Goal: Information Seeking & Learning: Check status

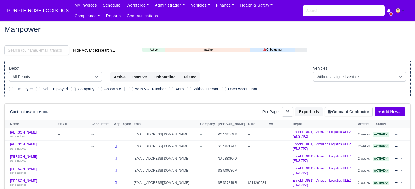
select select "25"
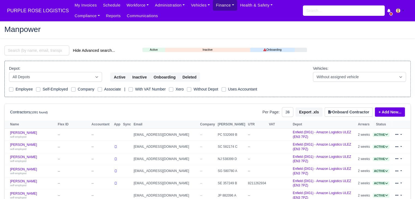
click at [213, 3] on link "Finance" at bounding box center [225, 5] width 24 height 11
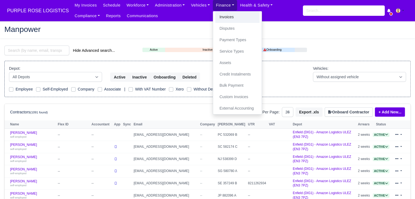
click at [215, 12] on link "Invoices" at bounding box center [237, 16] width 44 height 11
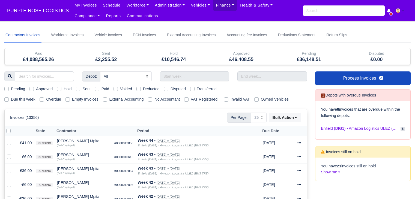
select select "25"
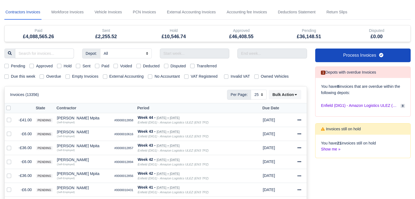
scroll to position [24, 0]
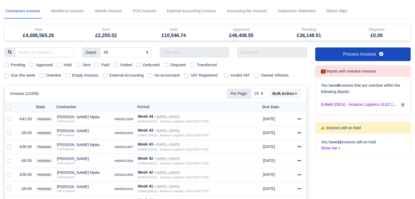
click at [64, 62] on label "Hold" at bounding box center [68, 65] width 8 height 6
click at [59, 62] on input "Hold" at bounding box center [59, 64] width 4 height 4
checkbox input "true"
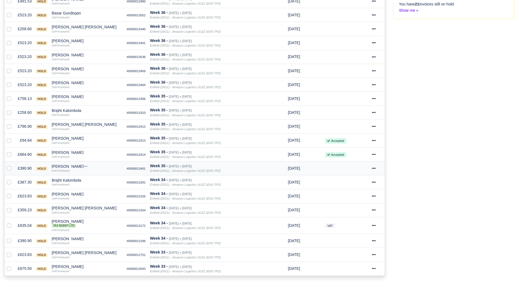
scroll to position [154, 0]
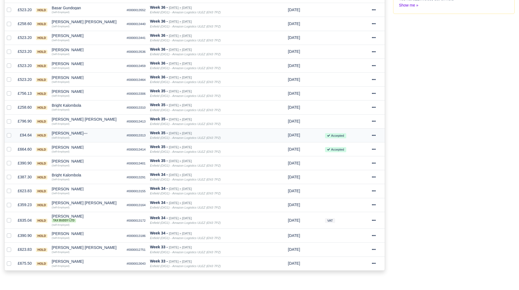
click at [62, 131] on td "Faisal Aziz Quick Actions Other Invoices Wallet (Self-Employed)" at bounding box center [87, 135] width 75 height 14
click at [62, 133] on div "[PERSON_NAME]" at bounding box center [87, 133] width 71 height 4
click at [92, 148] on button "Other Invoices" at bounding box center [108, 149] width 70 height 8
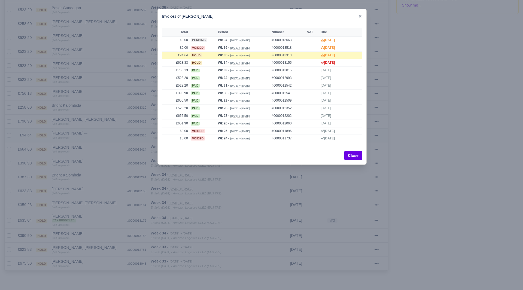
click at [92, 148] on div at bounding box center [261, 145] width 523 height 290
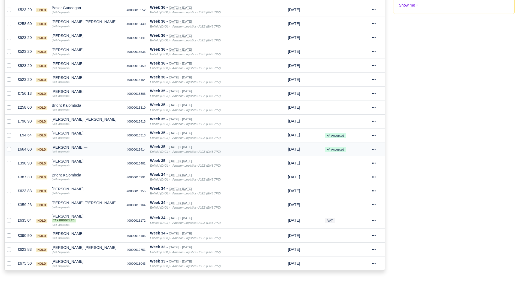
click at [73, 146] on div "[PERSON_NAME]" at bounding box center [87, 148] width 71 height 4
click at [101, 163] on button "Other Invoices" at bounding box center [108, 163] width 70 height 8
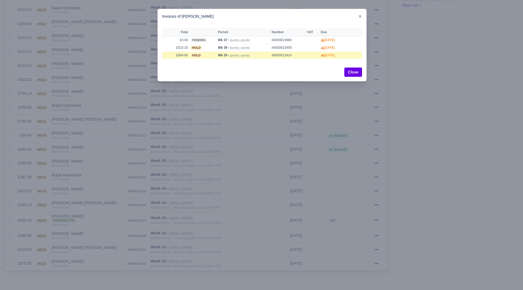
click at [101, 162] on div at bounding box center [261, 145] width 523 height 290
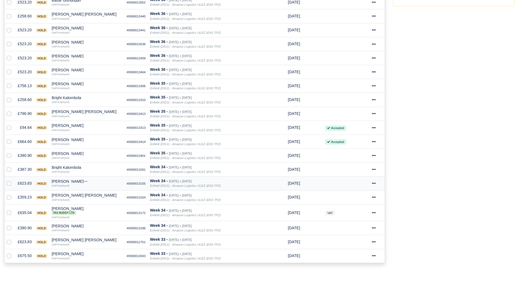
scroll to position [159, 0]
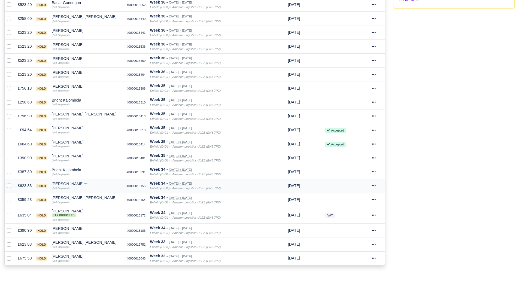
click at [64, 182] on div "[PERSON_NAME]" at bounding box center [87, 184] width 71 height 4
click at [89, 196] on button "Other Invoices" at bounding box center [108, 199] width 70 height 8
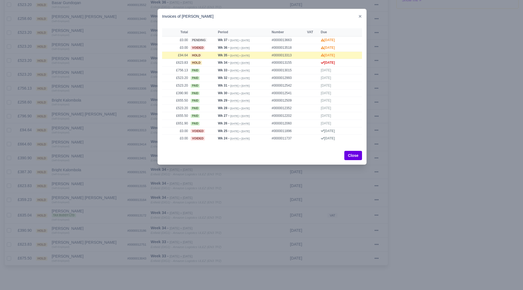
click at [80, 196] on div at bounding box center [261, 145] width 523 height 290
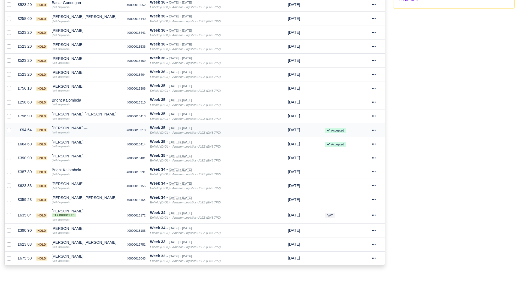
click at [63, 130] on div "[PERSON_NAME]" at bounding box center [87, 128] width 71 height 4
click at [86, 143] on button "Other Invoices" at bounding box center [108, 144] width 70 height 8
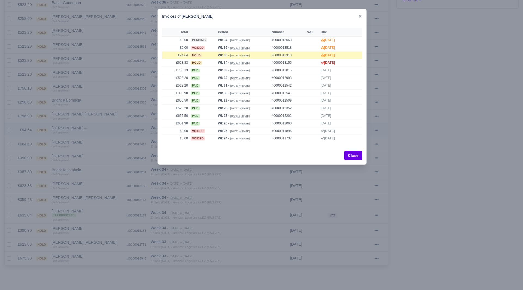
click at [86, 143] on div at bounding box center [261, 145] width 523 height 290
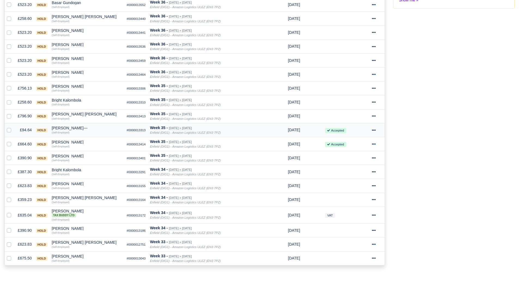
click at [374, 131] on icon at bounding box center [374, 130] width 4 height 1
click at [370, 142] on h6 "Invoice Actions" at bounding box center [358, 138] width 49 height 8
click at [373, 130] on icon at bounding box center [374, 130] width 4 height 4
click at [366, 147] on link "Show Invoice" at bounding box center [358, 147] width 49 height 8
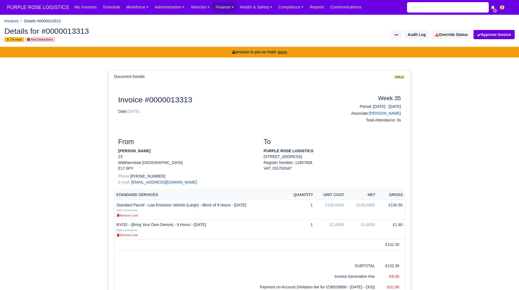
scroll to position [6, 0]
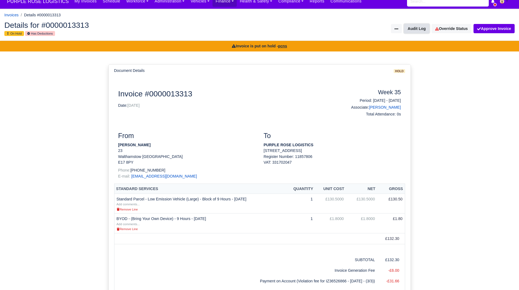
click at [418, 30] on button "Audit Log" at bounding box center [416, 28] width 25 height 9
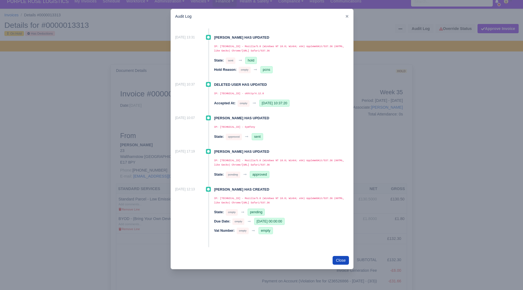
click at [452, 101] on div at bounding box center [261, 145] width 523 height 290
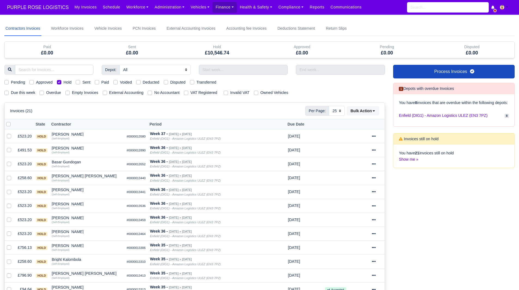
select select "25"
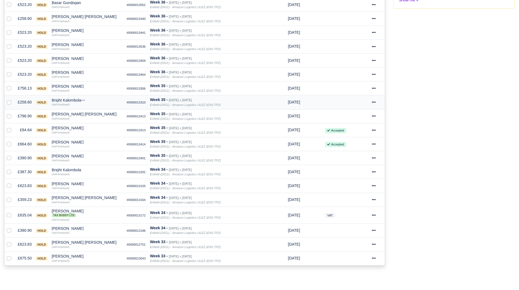
click at [67, 99] on div "Bright Kalombola" at bounding box center [87, 100] width 71 height 4
click at [92, 115] on button "Other Invoices" at bounding box center [108, 116] width 70 height 8
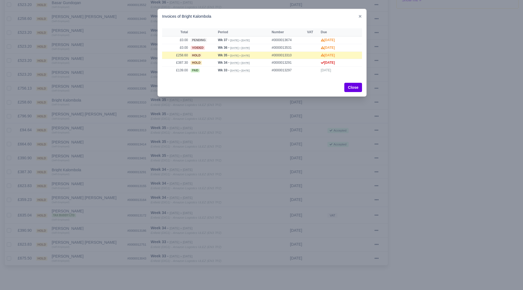
click at [89, 114] on div at bounding box center [261, 145] width 523 height 290
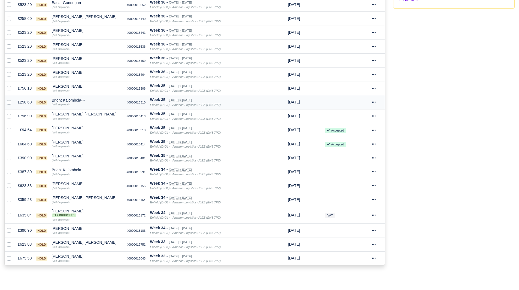
click at [71, 100] on div "Bright Kalombola" at bounding box center [87, 100] width 71 height 4
click at [93, 123] on button "Wallet" at bounding box center [108, 124] width 70 height 8
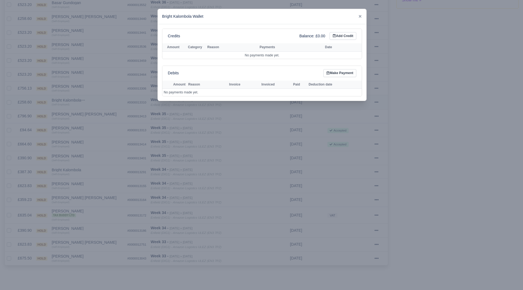
click at [93, 123] on div at bounding box center [261, 145] width 523 height 290
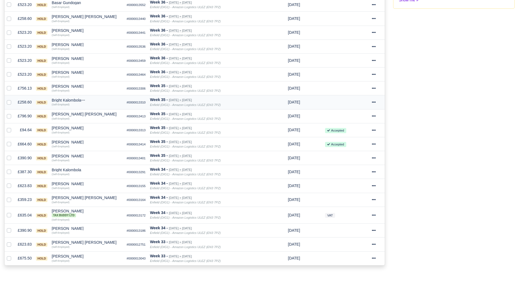
click at [372, 103] on td "Invoice Actions Show Invoice Action Log Approve Void" at bounding box center [377, 102] width 15 height 14
click at [374, 104] on icon at bounding box center [374, 102] width 4 height 4
click at [365, 120] on link "Show Invoice" at bounding box center [358, 119] width 49 height 8
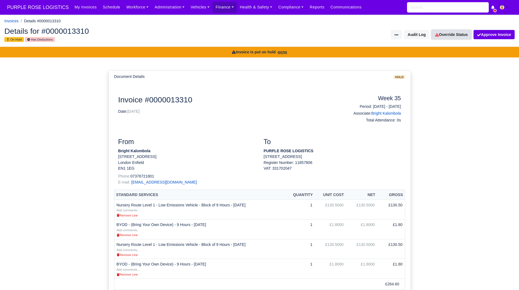
click at [453, 31] on link "Override Status" at bounding box center [452, 34] width 40 height 9
click at [421, 38] on button "Audit Log" at bounding box center [416, 34] width 25 height 9
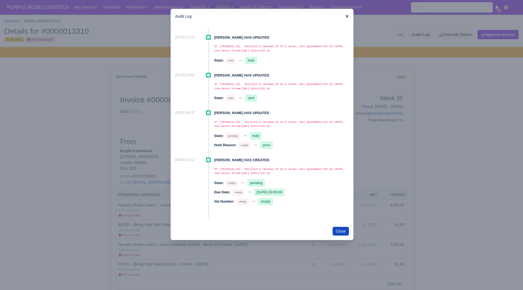
click at [347, 16] on icon at bounding box center [347, 16] width 3 height 3
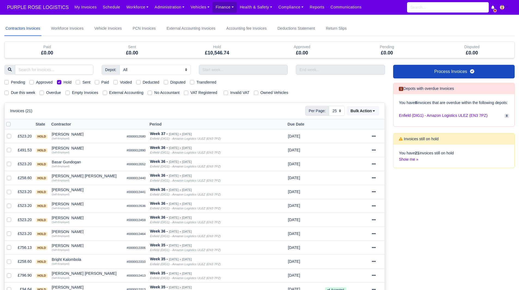
select select "25"
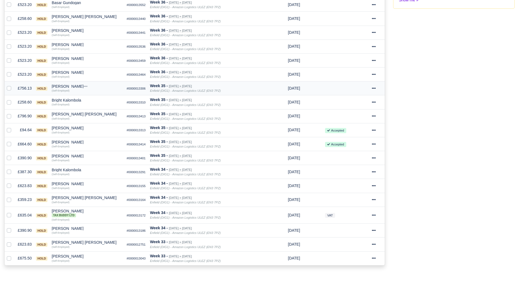
click at [58, 84] on td "Adrian Ando Quick Actions Other Invoices Wallet (Self-Employed)" at bounding box center [87, 89] width 75 height 14
click at [59, 85] on div "[PERSON_NAME]" at bounding box center [87, 87] width 71 height 4
click at [84, 100] on button "Other Invoices" at bounding box center [108, 102] width 70 height 8
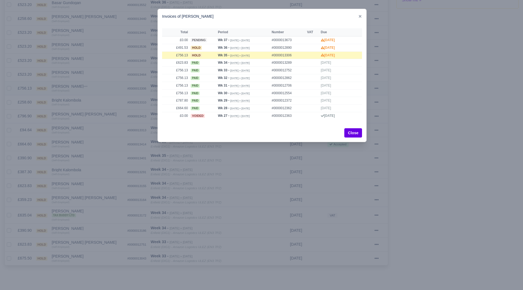
click at [84, 100] on div at bounding box center [261, 145] width 523 height 290
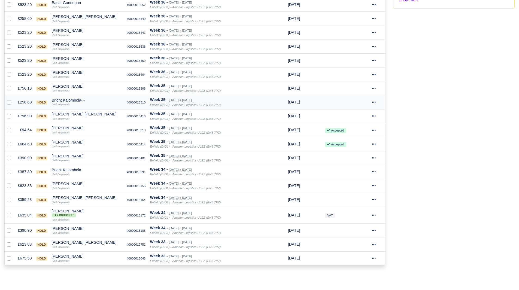
click at [68, 101] on div "Bright Kalombola" at bounding box center [87, 100] width 71 height 4
click at [94, 116] on button "Other Invoices" at bounding box center [108, 116] width 70 height 8
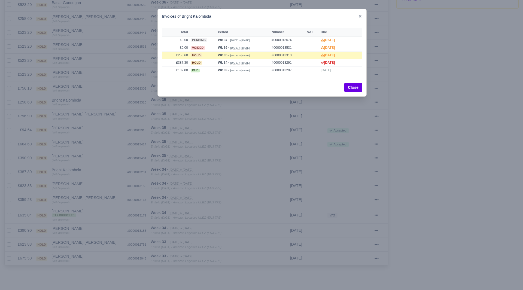
click at [92, 115] on div at bounding box center [261, 145] width 523 height 290
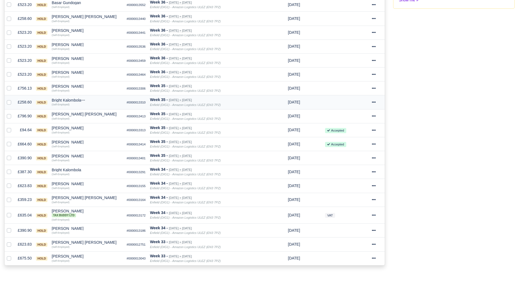
click at [72, 101] on div "Bright Kalombola" at bounding box center [87, 100] width 71 height 4
click at [95, 121] on button "Wallet" at bounding box center [108, 124] width 70 height 8
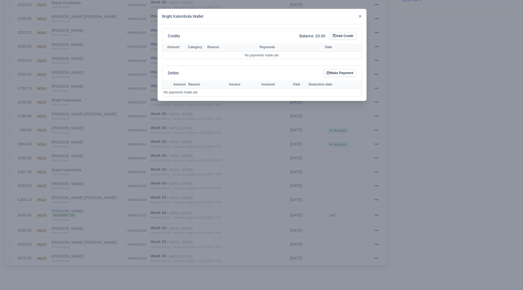
click at [93, 119] on div at bounding box center [261, 145] width 523 height 290
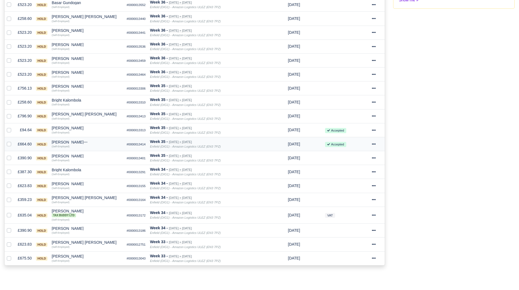
click at [68, 143] on div "[PERSON_NAME]" at bounding box center [87, 142] width 71 height 4
click at [100, 155] on button "Other Invoices" at bounding box center [108, 158] width 70 height 8
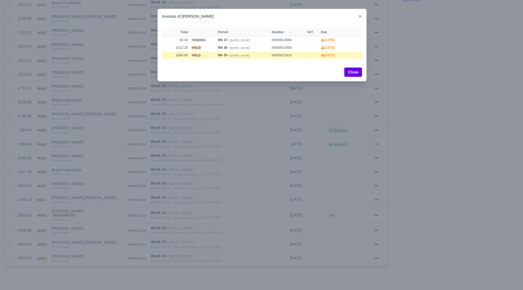
click at [76, 148] on div at bounding box center [261, 145] width 523 height 290
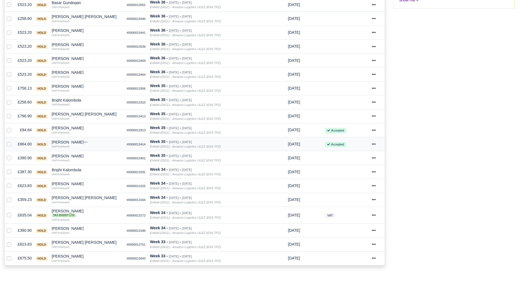
click at [73, 144] on div "[PERSON_NAME]" at bounding box center [87, 142] width 71 height 4
click at [92, 154] on button "Other Invoices" at bounding box center [108, 158] width 70 height 8
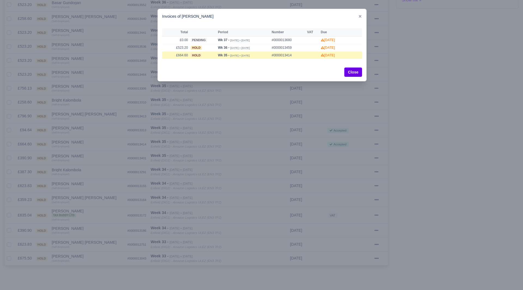
click at [85, 148] on div at bounding box center [261, 145] width 523 height 290
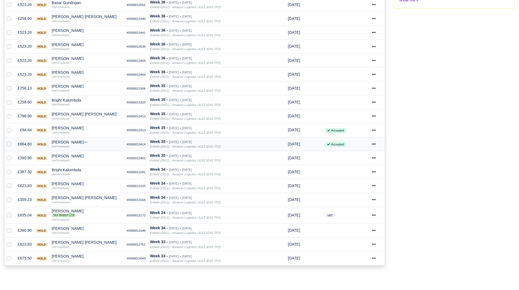
click at [80, 143] on div "[PERSON_NAME]" at bounding box center [87, 142] width 71 height 4
click at [367, 150] on td "Accepted" at bounding box center [346, 144] width 47 height 14
click at [370, 147] on td "Invoice Actions Show Invoice Action Log Approve Void" at bounding box center [377, 144] width 15 height 14
click at [373, 146] on icon at bounding box center [374, 144] width 4 height 4
click at [372, 157] on link "Show Invoice" at bounding box center [358, 161] width 49 height 8
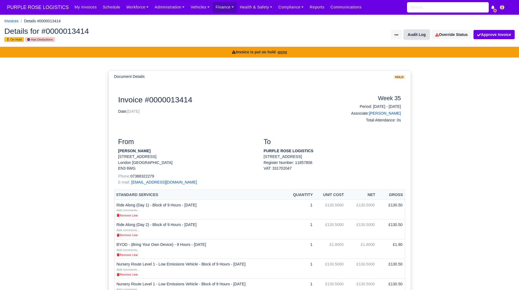
click at [423, 38] on button "Audit Log" at bounding box center [416, 34] width 25 height 9
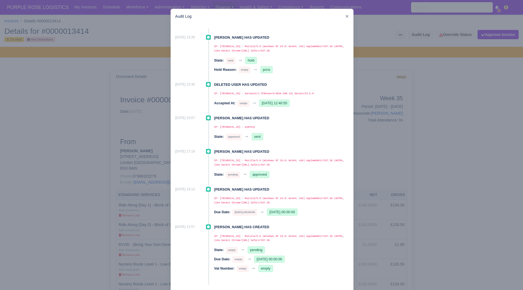
click at [437, 132] on div at bounding box center [261, 145] width 523 height 290
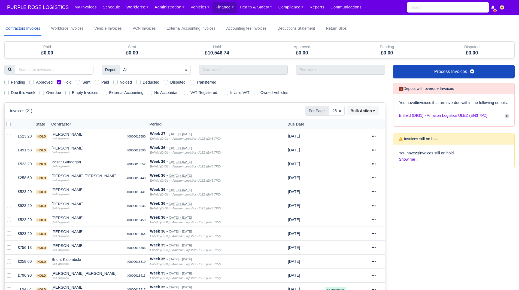
select select "25"
click at [125, 113] on div "Invoices (21) Per Page: 10 25 50 Bulk Action [PERSON_NAME] selected as: Pending…" at bounding box center [194, 111] width 369 height 10
click at [59, 79] on div "Depot: All Enfield (DIG1) - Amazon Logistics ULEZ (EN3 7PZ) Harlow (DHW1) - Ama…" at bounding box center [194, 248] width 389 height 367
click at [59, 80] on div "Hold" at bounding box center [64, 82] width 14 height 6
click at [57, 83] on div "Pending Approved Hold Sent Paid Voided Deducted Disputed Transferred" at bounding box center [194, 82] width 389 height 6
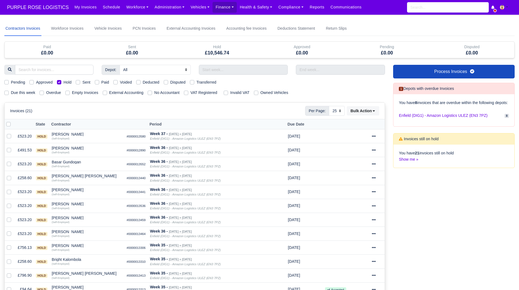
click at [57, 83] on div "Pending Approved Hold Sent Paid Voided Deducted Disputed Transferred" at bounding box center [194, 82] width 389 height 6
click at [64, 82] on label "Hold" at bounding box center [68, 82] width 8 height 6
click at [61, 82] on input "Hold" at bounding box center [59, 81] width 4 height 4
checkbox input "false"
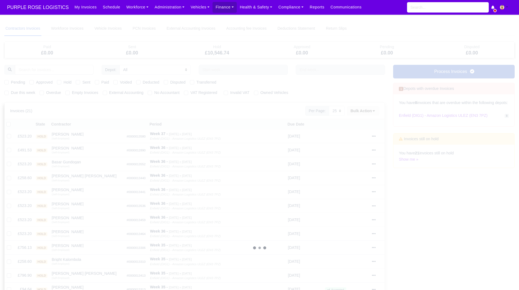
click at [26, 95] on div at bounding box center [259, 248] width 511 height 454
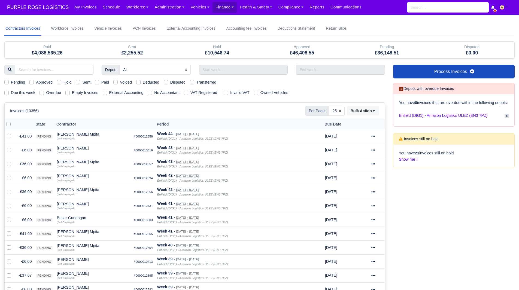
click at [23, 96] on label "Due this week" at bounding box center [23, 93] width 24 height 6
click at [9, 94] on input "Due this week" at bounding box center [6, 92] width 4 height 4
checkbox input "true"
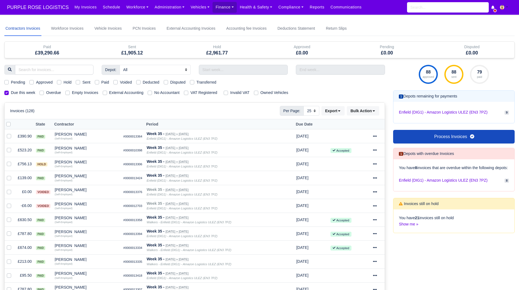
click at [82, 82] on label "Sent" at bounding box center [86, 82] width 8 height 6
click at [80, 82] on input "Sent" at bounding box center [78, 81] width 4 height 4
checkbox input "true"
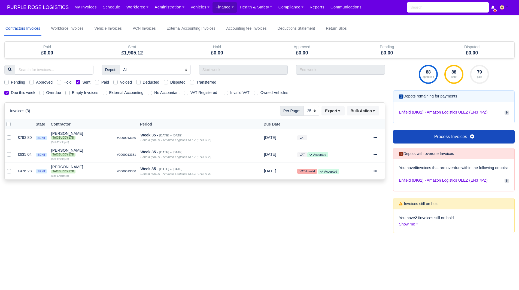
click at [82, 82] on label "Sent" at bounding box center [86, 82] width 8 height 6
click at [80, 82] on input "Sent" at bounding box center [78, 81] width 4 height 4
checkbox input "false"
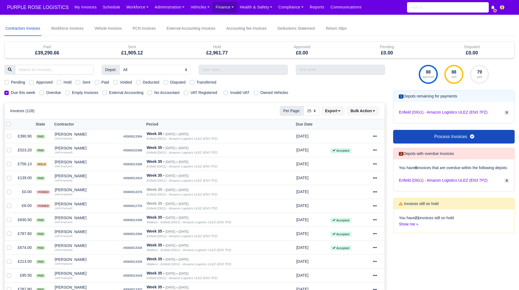
click at [101, 82] on label "Paid" at bounding box center [105, 82] width 8 height 6
click at [95, 82] on input "Paid" at bounding box center [97, 81] width 4 height 4
checkbox input "true"
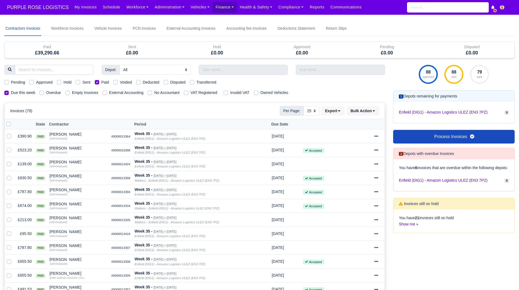
click at [82, 82] on label "Sent" at bounding box center [86, 82] width 8 height 6
click at [78, 82] on input "Sent" at bounding box center [78, 81] width 4 height 4
checkbox input "true"
click at [101, 82] on label "Paid" at bounding box center [105, 82] width 8 height 6
click at [97, 82] on input "Paid" at bounding box center [97, 81] width 4 height 4
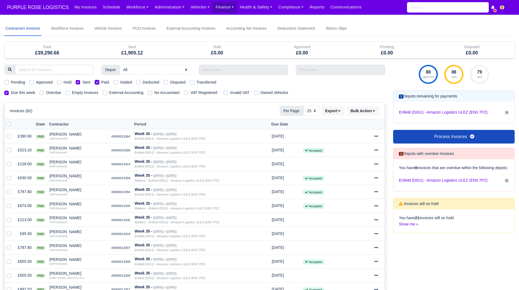
checkbox input "false"
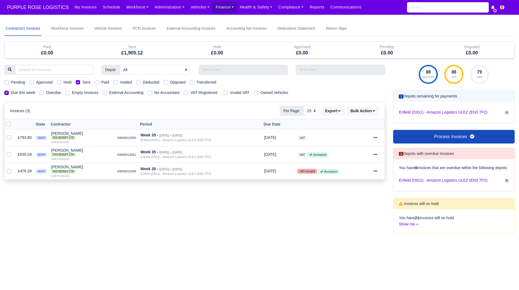
click at [82, 81] on label "Sent" at bounding box center [86, 82] width 8 height 6
click at [78, 81] on input "Sent" at bounding box center [78, 81] width 4 height 4
checkbox input "false"
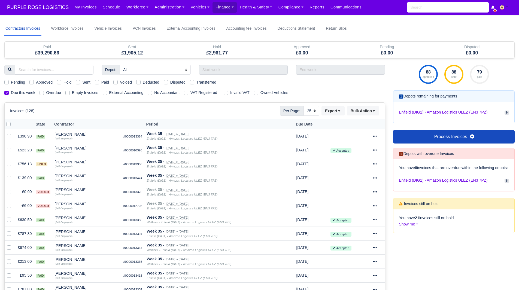
click at [11, 94] on label "Due this week" at bounding box center [23, 93] width 24 height 6
click at [7, 94] on input "Due this week" at bounding box center [6, 92] width 4 height 4
checkbox input "false"
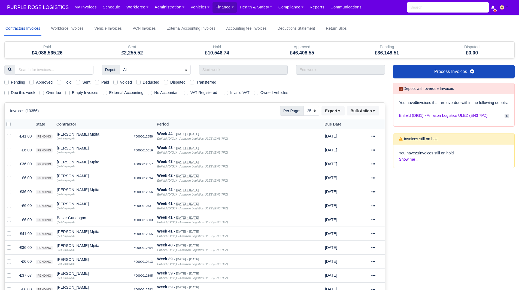
click at [64, 83] on label "Hold" at bounding box center [68, 82] width 8 height 6
click at [59, 83] on input "Hold" at bounding box center [59, 81] width 4 height 4
checkbox input "true"
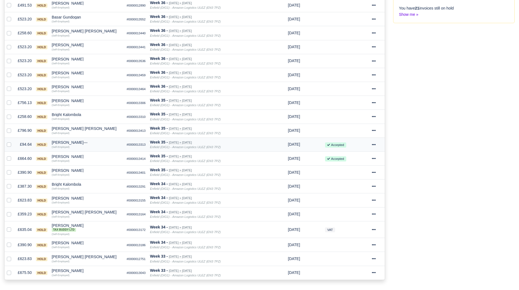
scroll to position [157, 0]
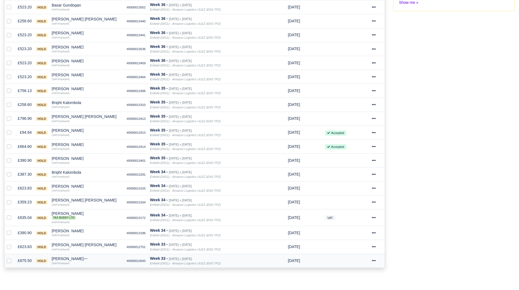
click at [59, 258] on div "[PERSON_NAME]" at bounding box center [87, 259] width 71 height 4
click at [98, 241] on button "Other Invoices" at bounding box center [108, 242] width 70 height 8
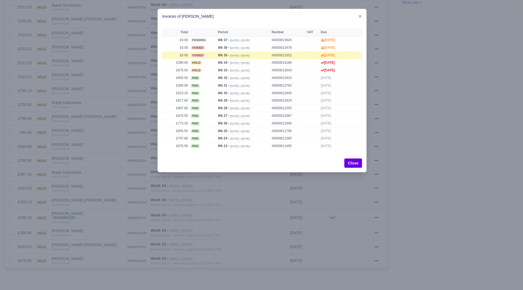
click at [121, 242] on div at bounding box center [261, 145] width 523 height 290
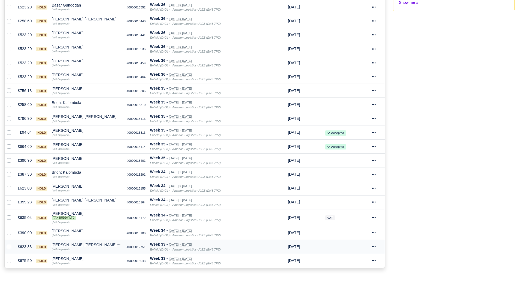
click at [75, 245] on div "[PERSON_NAME] [PERSON_NAME]" at bounding box center [87, 245] width 71 height 4
click at [94, 259] on button "Other Invoices" at bounding box center [108, 261] width 70 height 8
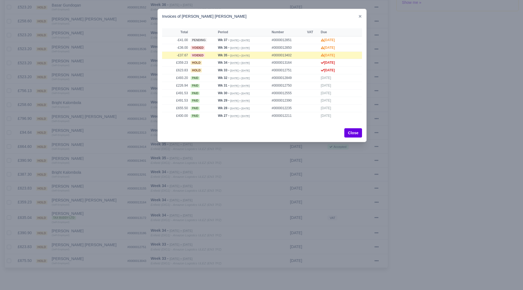
click at [94, 251] on div at bounding box center [261, 145] width 523 height 290
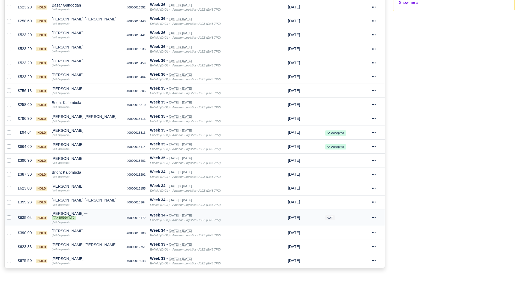
click at [65, 215] on div "[PERSON_NAME] Tax Buddy Ltd" at bounding box center [87, 216] width 71 height 8
click at [89, 230] on button "Other Invoices" at bounding box center [108, 233] width 70 height 8
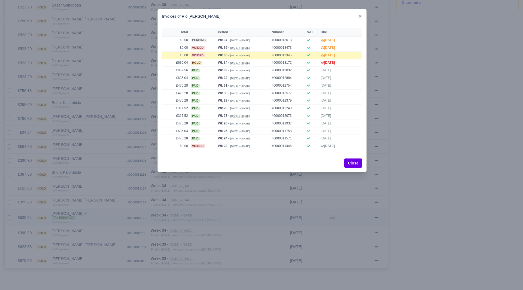
click at [89, 230] on div at bounding box center [261, 145] width 523 height 290
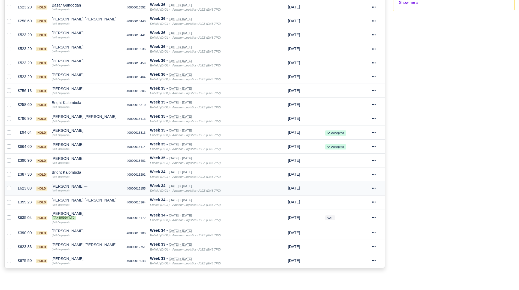
click at [62, 185] on div "[PERSON_NAME]" at bounding box center [87, 187] width 71 height 4
click at [95, 201] on button "Other Invoices" at bounding box center [108, 202] width 70 height 8
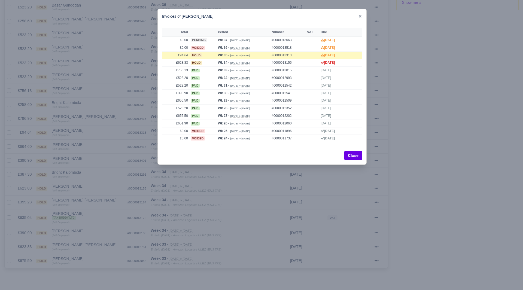
click at [109, 193] on div at bounding box center [261, 145] width 523 height 290
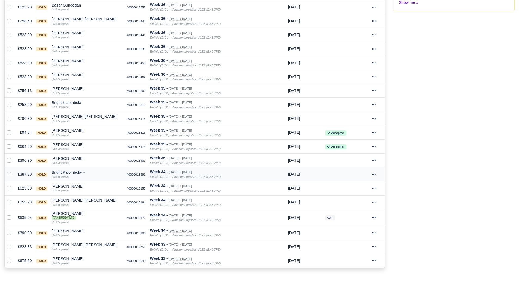
click at [72, 171] on div "Bright Kalombola" at bounding box center [87, 173] width 71 height 4
click at [97, 188] on button "Other Invoices" at bounding box center [108, 188] width 70 height 8
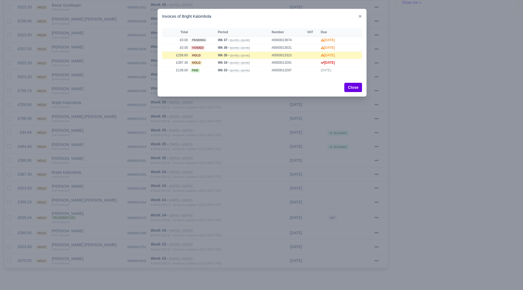
click at [115, 185] on div at bounding box center [261, 145] width 523 height 290
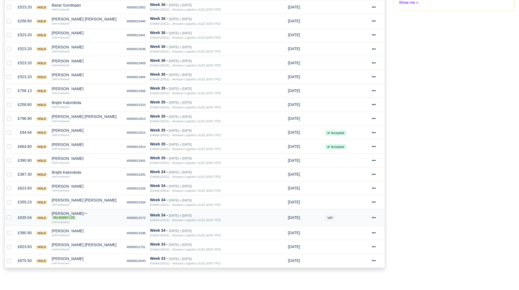
scroll to position [0, 0]
